Goal: Task Accomplishment & Management: Use online tool/utility

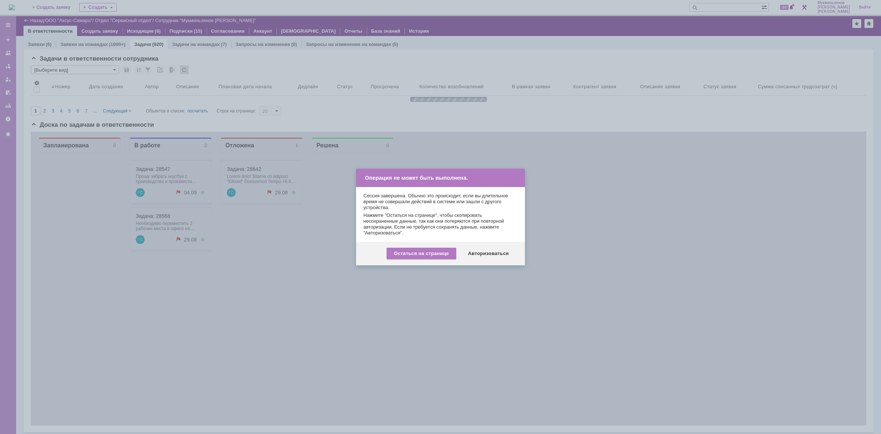
scroll to position [1, 0]
click at [507, 255] on div "Авторизоваться" at bounding box center [488, 254] width 55 height 12
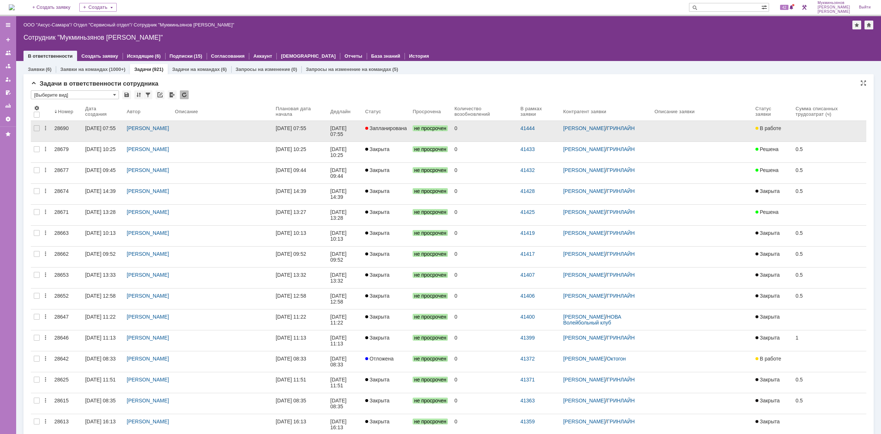
click at [325, 130] on div "25.08.2025 07:55" at bounding box center [300, 128] width 49 height 6
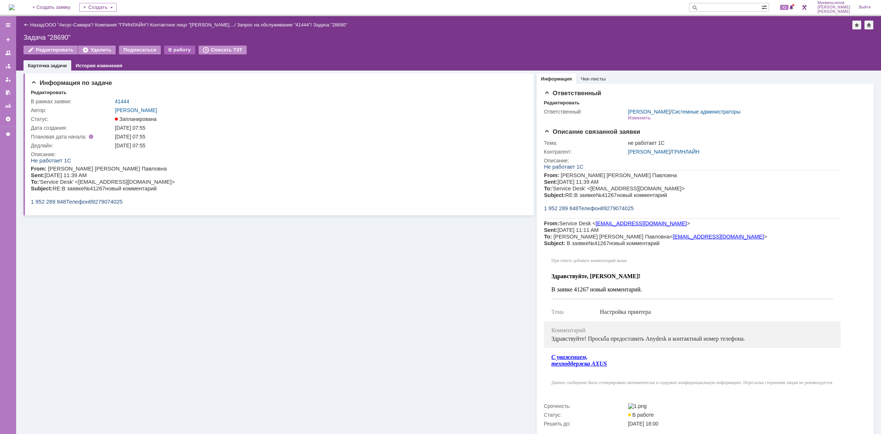
click at [164, 52] on div "В работу" at bounding box center [179, 50] width 31 height 9
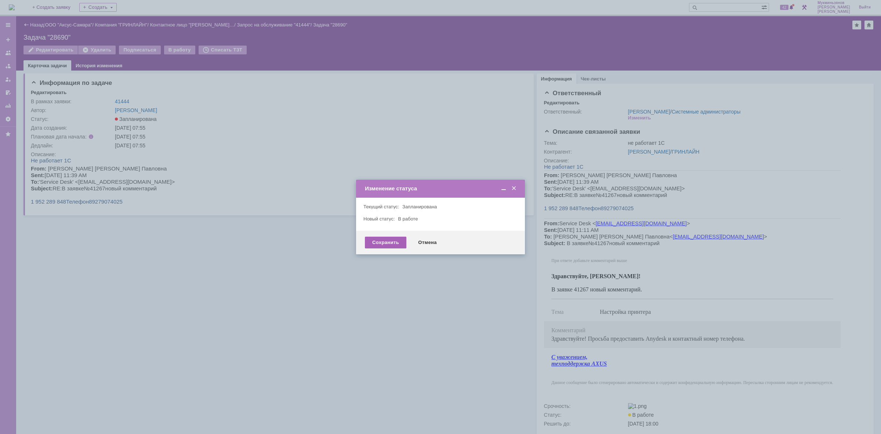
click at [374, 238] on div "Сохранить" at bounding box center [385, 243] width 41 height 12
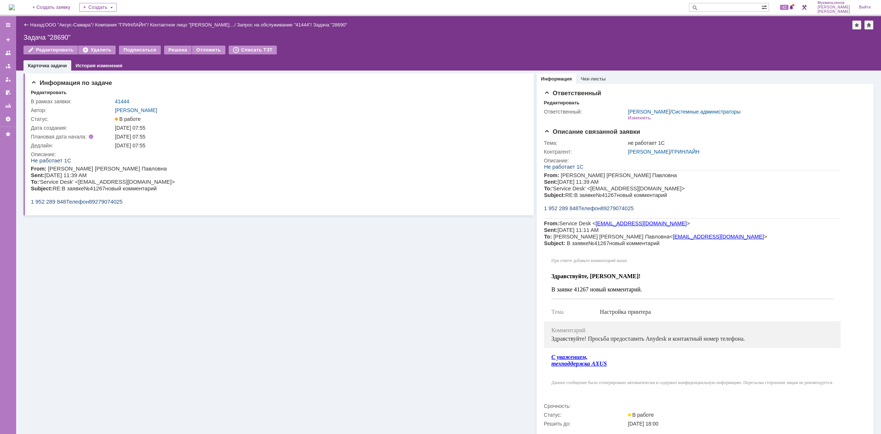
drag, startPoint x: 59, startPoint y: 360, endPoint x: 54, endPoint y: 202, distance: 157.6
drag, startPoint x: 62, startPoint y: 202, endPoint x: 32, endPoint y: 203, distance: 30.5
click at [32, 203] on span "1 952 289 848" at bounding box center [48, 201] width 35 height 6
copy span "1 952 289 848"
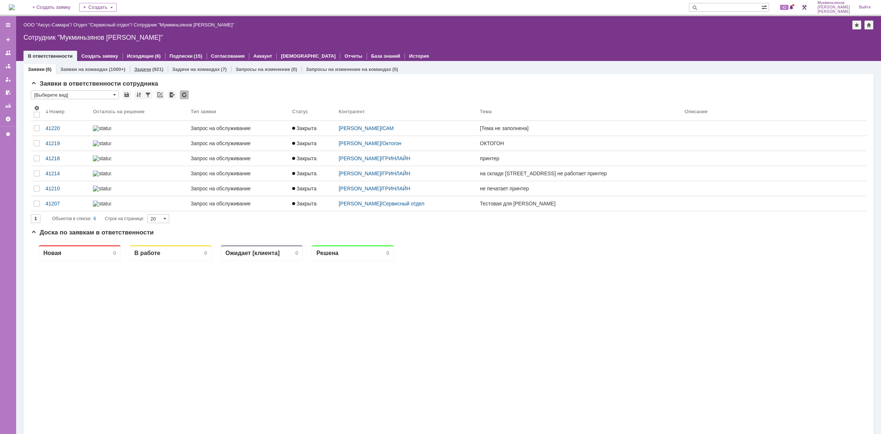
click at [153, 71] on div "(921)" at bounding box center [157, 69] width 11 height 6
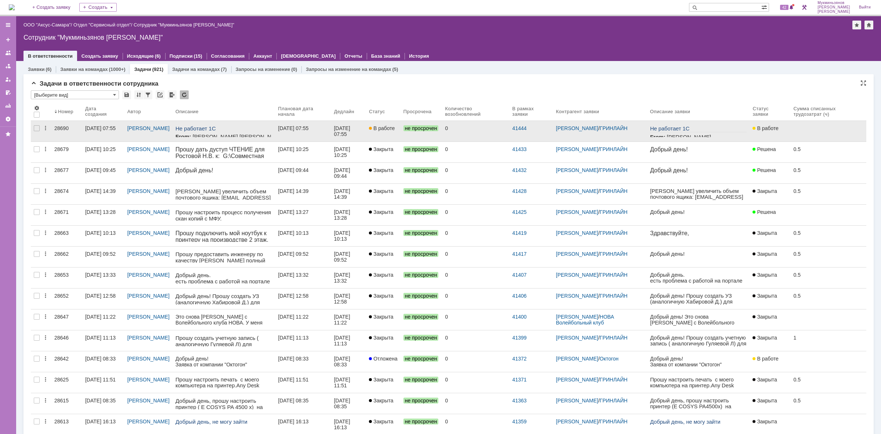
click at [302, 126] on div "25.08.2025 07:55" at bounding box center [293, 128] width 30 height 6
